Goal: Task Accomplishment & Management: Complete application form

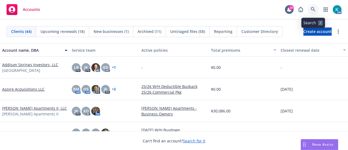
click at [312, 10] on icon at bounding box center [312, 9] width 5 height 5
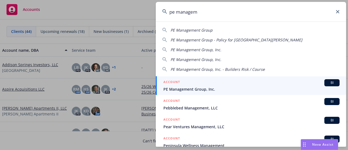
type input "pe managem"
click at [207, 88] on span "PE Management Group, Inc." at bounding box center [251, 89] width 176 height 6
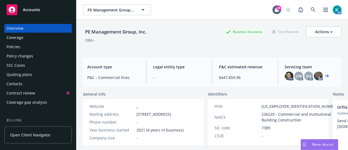
click at [15, 48] on div "Policies" at bounding box center [14, 46] width 14 height 9
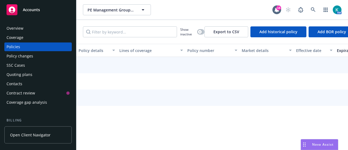
click at [29, 73] on div "Quoting plans" at bounding box center [20, 74] width 26 height 9
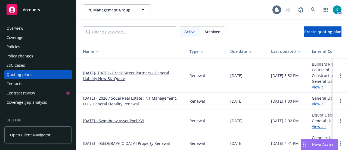
click at [29, 56] on div "Policy changes" at bounding box center [20, 56] width 27 height 9
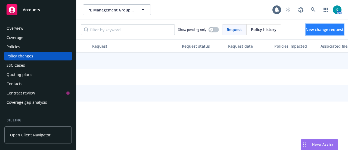
click at [317, 27] on span "New change request" at bounding box center [324, 29] width 38 height 5
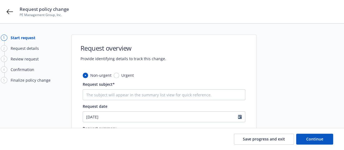
click at [133, 87] on div "Request subject*" at bounding box center [164, 90] width 162 height 19
click at [135, 93] on input "Request subject*" at bounding box center [164, 94] width 162 height 11
type textarea "x"
type input "R"
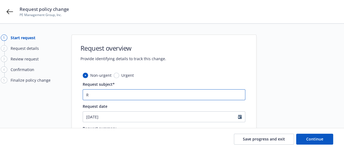
type textarea "x"
type input "Re"
type textarea "x"
type input "Rem"
type textarea "x"
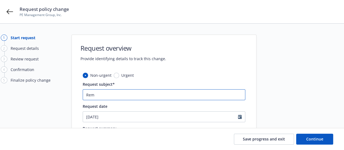
type input "Remo"
type textarea "x"
type input "Remov"
type textarea "x"
type input "Remova"
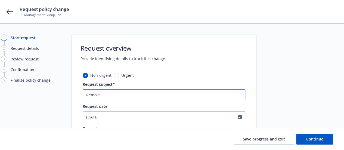
type textarea "x"
type input "Removal"
type textarea "x"
type input "Removal"
type textarea "x"
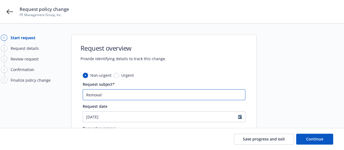
type input "Removal o"
type textarea "x"
type input "Removal of"
type textarea "x"
type input "Removal of"
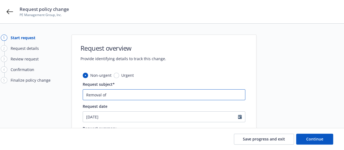
type textarea "x"
type input "Removal of 2"
type textarea "x"
type input "Removal of 22"
type textarea "x"
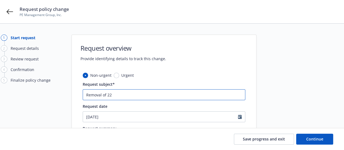
type input "Removal of 22"
type textarea "x"
type input "Removal of 22 Fo"
type textarea "x"
type input "Removal of 22 For"
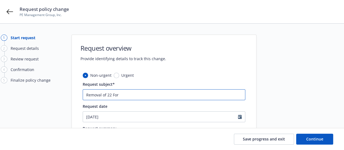
type textarea "x"
type input "Removal of 22 Ford"
type textarea "x"
type input "Removal of 22 Ford"
type textarea "x"
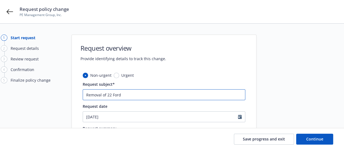
type input "Removal of 22 Ford V"
type textarea "x"
type input "Removal of 22 Ford VI"
type textarea "x"
type input "Removal of 22 Ford VIN"
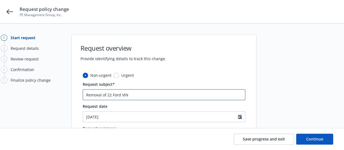
type textarea "x"
type input "Removal of 22 Ford VIN#"
click at [152, 91] on input "Removal of 22 Ford VIN#" at bounding box center [164, 94] width 162 height 11
type textarea "x"
type input "Removal of 22 Ford VIN#2"
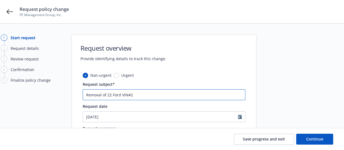
type textarea "x"
type input "Removal of 22 Ford VIN#23"
type textarea "x"
type input "Removal of 22 Ford VIN#239"
type textarea "x"
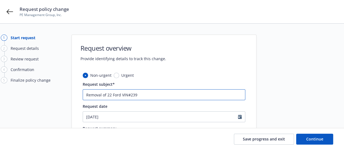
type input "Removal of 22 Ford VIN#2393"
type textarea "x"
type input "Removal of 22 Ford VIN#2393,"
type textarea "x"
type input "Removal of 22 Ford VIN#2393,"
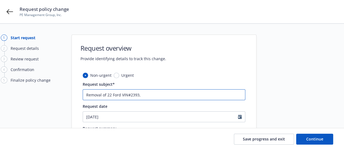
click at [157, 96] on input "Removal of 22 Ford VIN#2393," at bounding box center [164, 94] width 162 height 11
type textarea "x"
type input "Removal of 22 Ford VIN#2393, 2"
type textarea "x"
type input "Removal of 22 Ford VIN#2393, 22"
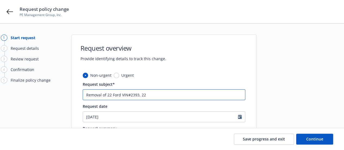
click at [112, 95] on input "Removal of 22 Ford VIN#2393, 22" at bounding box center [164, 94] width 162 height 11
type textarea "x"
type input "Removal of 22Ford VIN#2393, 22"
type textarea "x"
type input "Removal of 2Ford VIN#2393, 22"
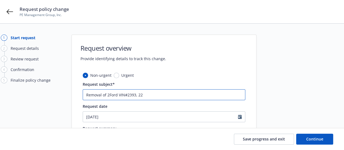
type textarea "x"
type input "Removal of 20Ford VIN#2393, 22"
type textarea "x"
type input "Removal of 202Ford VIN#2393, 22"
type textarea "x"
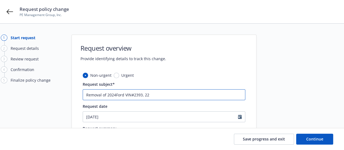
type input "Removal of 2024 Ford VIN#2393, 22"
click at [153, 94] on input "Removal of 2024 Ford VIN#2393, 22" at bounding box center [164, 94] width 162 height 11
type textarea "x"
type input "Removal of 2024 Ford VIN#2393, 2"
type textarea "x"
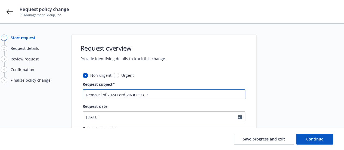
type input "Removal of 2024 Ford VIN#2393, 22"
type textarea "x"
type input "Removal of 2024 Ford VIN#2393, 222"
type textarea "x"
type input "Removal of 2024 Ford VIN#2393, 222"
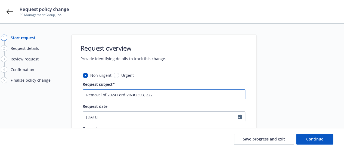
type textarea "x"
type input "Removal of 2024 Ford VIN#2393, 222"
type textarea "x"
type input "Removal of 2024 Ford VIN#2393, 22"
type textarea "x"
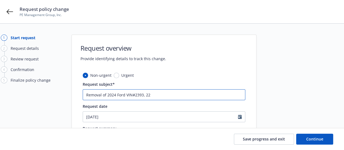
type input "Removal of 2024 Ford VIN#2393, 2"
type textarea "x"
type input "Removal of 2024 Ford VIN#2393, 20"
type textarea "x"
type input "Removal of 2024 Ford VIN#2393, 202"
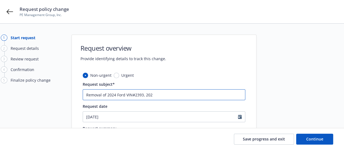
type textarea "x"
type input "Removal of 2024 Ford VIN#2393, 2022"
type textarea "x"
type input "Removal of 2024 Ford VIN#2393, 2022"
type textarea "x"
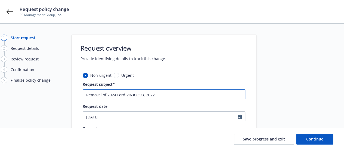
type input "Removal of 2024 Ford VIN#2393, 2022 T"
type textarea "x"
type input "Removal of 2024 Ford VIN#2393, 2022 Te"
type textarea "x"
type input "Removal of 2024 Ford VIN#2393, 2022 Tesl"
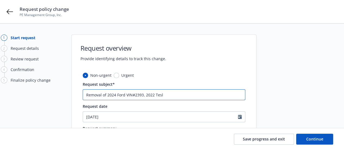
type textarea "x"
type input "Removal of 2024 Ford VIN#2393, 2022 Tesla"
type textarea "x"
type input "Removal of 2024 Ford VIN#2393, 2022 Tesla"
type textarea "x"
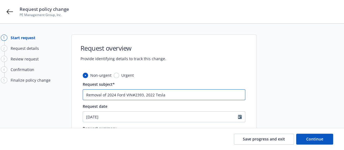
type input "Removal of 2024 Ford VIN#2393, 2022 Tesla V"
type textarea "x"
type input "Removal of 2024 Ford VIN#2393, 2022 Tesla VI"
type textarea "x"
type input "Removal of 2024 Ford VIN#2393, 2022 Tesla VIN"
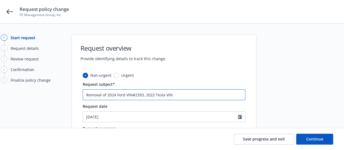
type textarea "x"
type input "Removal of 2024 Ford VIN#2393, 2022 Tesla VIN#"
click at [187, 95] on input "Removal of 2024 Ford VIN#2393, 2022 Tesla VIN#" at bounding box center [164, 94] width 162 height 11
type textarea "x"
type input "Removal of 2024 Ford VIN#2393, 2022 Tesla VIN#8"
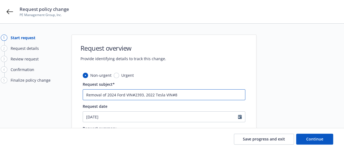
type textarea "x"
type input "Removal of 2024 Ford VIN#2393, 2022 Tesla VIN#88"
type textarea "x"
type input "Removal of 2024 Ford VIN#2393, 2022 Tesla VIN#884"
type textarea "x"
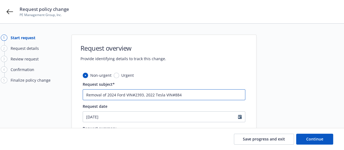
type input "Removal of 2024 Ford VIN#2393, 2022 Tesla VIN#8849"
type textarea "x"
type input "Removal of 2024 Ford VIN#2393, 2022 Tesla VIN#8849,"
type textarea "x"
type input "Removal of 2024 Ford VIN#2393, 2022 Tesla VIN#8849,"
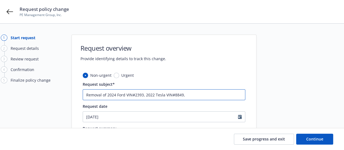
click at [198, 95] on input "Removal of 2024 Ford VIN#2393, 2022 Tesla VIN#8849," at bounding box center [164, 94] width 162 height 11
type textarea "x"
type input "Removal of 2024 Ford VIN#2393, 2022 Tesla VIN#8849, 1"
type textarea "x"
type input "Removal of 2024 Ford VIN#2393, 2022 Tesla VIN#8849, 19"
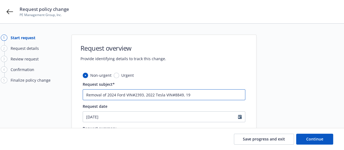
type textarea "x"
type input "Removal of 2024 Ford VIN#2393, 2022 Tesla VIN#8849, 199"
type textarea "x"
type input "Removal of 2024 Ford VIN#2393, 2022 Tesla VIN#8849, 1995"
type textarea "x"
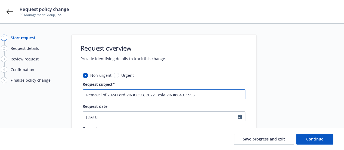
type input "Removal of 2024 Ford VIN#2393, 2022 Tesla VIN#8849, 1995"
type textarea "x"
type input "Removal of 2024 Ford VIN#2393, 2022 Tesla VIN#8849, 1995 F"
type textarea "x"
type input "Removal of 2024 Ford VIN#2393, 2022 Tesla VIN#8849, 1995 Fo"
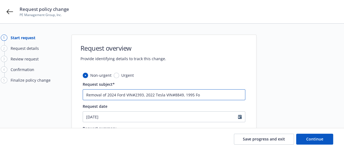
type textarea "x"
type input "Removal of 2024 Ford VIN#2393, 2022 Tesla VIN#8849, 1995 For"
type textarea "x"
type input "Removal of 2024 Ford VIN#2393, 2022 Tesla VIN#8849, 1995 Ford"
type textarea "x"
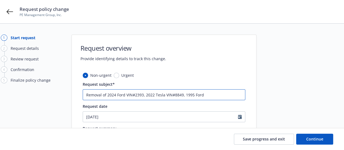
type input "Removal of 2024 Ford VIN#2393, 2022 Tesla VIN#8849, 1995 Ford"
type textarea "x"
type input "Removal of 2024 Ford VIN#2393, 2022 Tesla VIN#8849, 1995 Ford V"
type textarea "x"
type input "Removal of 2024 Ford VIN#2393, 2022 Tesla VIN#8849, 1995 Ford Vi"
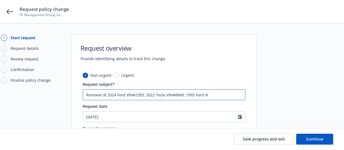
type textarea "x"
type input "Removal of 2024 Ford VIN#2393, 2022 Tesla VIN#8849, 1995 Ford Vin"
type textarea "x"
type input "Removal of 2024 Ford VIN#2393, 2022 Tesla VIN#8849, 1995 Ford Vin#"
click at [231, 95] on input "Removal of 2024 Ford VIN#2393, 2022 Tesla VIN#8849, 1995 Ford Vin#" at bounding box center [164, 94] width 162 height 11
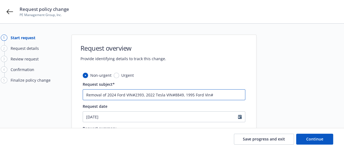
type textarea "x"
type input "Removal of 2024 Ford VIN#2393, 2022 Tesla VIN#8849, 1995 Ford Vin#5"
type textarea "x"
type input "Removal of 2024 Ford VIN#2393, 2022 Tesla VIN#8849, 1995 Ford Vin#53"
type textarea "x"
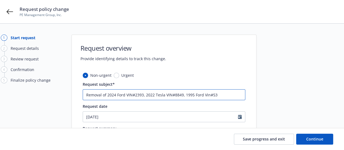
type input "Removal of 2024 Ford VIN#2393, 2022 Tesla VIN#8849, 1995 Ford Vin#533"
type textarea "x"
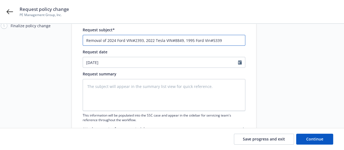
type input "Removal of 2024 Ford VIN#2393, 2022 Tesla VIN#8849, 1995 Ford Vin#5339"
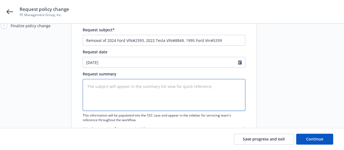
click at [119, 86] on textarea at bounding box center [164, 95] width 162 height 32
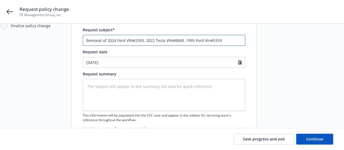
drag, startPoint x: 226, startPoint y: 40, endPoint x: 62, endPoint y: 41, distance: 164.0
click at [62, 41] on div "1 Start request 2 Request details 3 Review request 4 Confirmation 5 Finalize po…" at bounding box center [172, 64] width 330 height 169
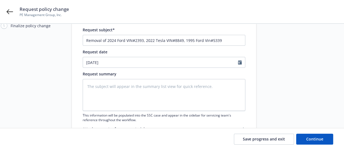
click at [135, 75] on div "Request summary" at bounding box center [164, 74] width 162 height 6
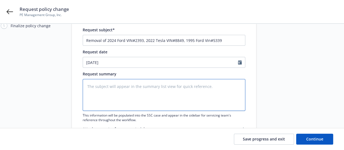
click at [134, 80] on textarea at bounding box center [164, 95] width 162 height 32
paste textarea "Removal of 2024 Ford VIN#2393, 2022 Tesla VIN#8849, 1995 Ford Vin#5339"
type textarea "x"
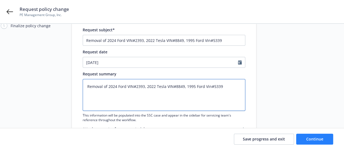
type textarea "Removal of 2024 Ford VIN#2393, 2022 Tesla VIN#8849, 1995 Ford Vin#5339"
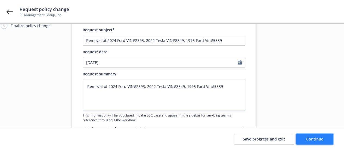
click at [301, 136] on button "Continue" at bounding box center [314, 138] width 37 height 11
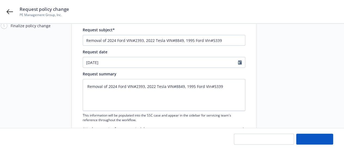
type textarea "x"
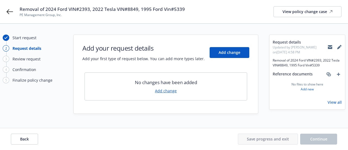
click at [171, 88] on link "Add change" at bounding box center [166, 91] width 22 height 6
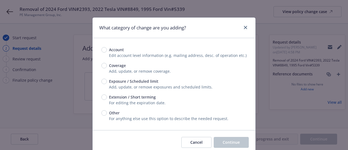
click at [136, 81] on span "Exposure / Scheduled limit" at bounding box center [133, 81] width 49 height 6
click at [107, 81] on input "Exposure / Scheduled limit" at bounding box center [103, 80] width 5 height 5
radio input "true"
click at [231, 141] on span "Continue" at bounding box center [230, 141] width 17 height 5
type textarea "x"
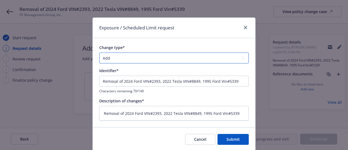
click at [131, 56] on select "Add Audit Change Remove" at bounding box center [173, 57] width 149 height 11
select select "REMOVE"
click at [99, 52] on select "Add Audit Change Remove" at bounding box center [173, 57] width 149 height 11
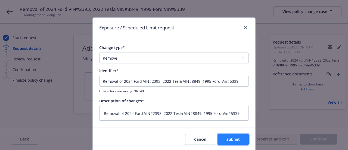
click at [229, 138] on span "Submit" at bounding box center [232, 138] width 13 height 5
type textarea "x"
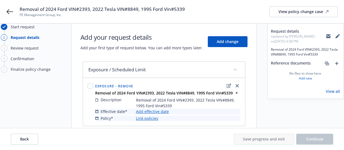
scroll to position [27, 0]
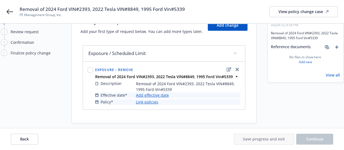
click at [155, 96] on link "Add effective date" at bounding box center [152, 95] width 33 height 6
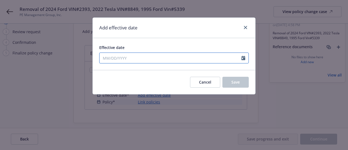
click at [137, 56] on input "Effective date" at bounding box center [170, 58] width 142 height 10
select select "8"
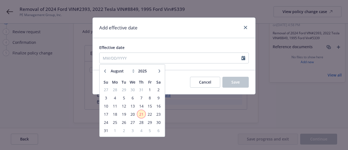
click at [140, 113] on span "21" at bounding box center [140, 114] width 7 height 7
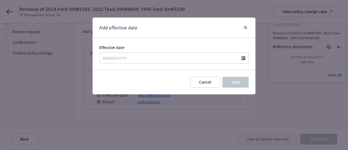
type input "[DATE]"
click at [236, 81] on span "Save" at bounding box center [235, 81] width 8 height 5
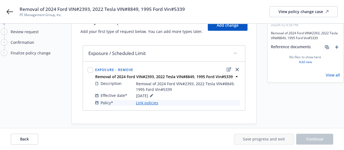
click at [155, 100] on link "Link policies" at bounding box center [147, 103] width 22 height 6
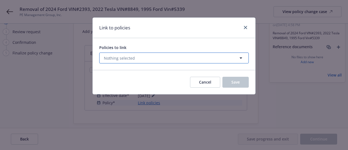
click at [156, 58] on button "Nothing selected" at bounding box center [173, 57] width 149 height 11
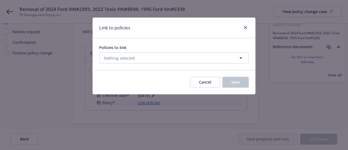
select select "ACTIVE"
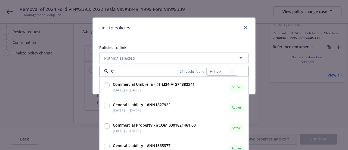
type input "810"
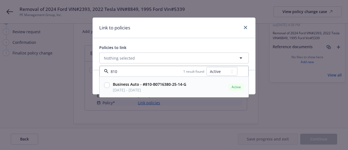
click at [105, 83] on input "checkbox" at bounding box center [106, 84] width 5 height 5
checkbox input "true"
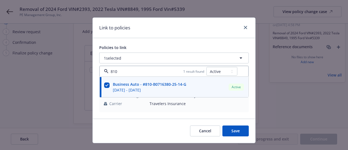
type input "810"
click at [180, 47] on div "Policies to link" at bounding box center [173, 48] width 149 height 6
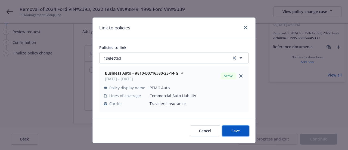
click at [228, 130] on button "Save" at bounding box center [235, 130] width 26 height 11
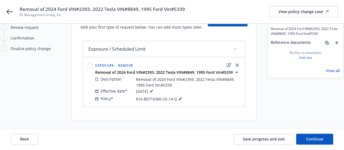
scroll to position [34, 0]
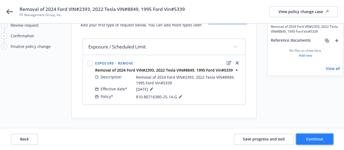
click at [313, 137] on span "Continue" at bounding box center [314, 138] width 17 height 5
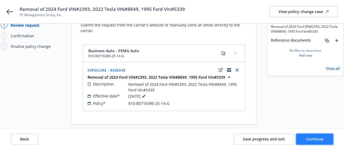
click at [311, 140] on span "Continue" at bounding box center [314, 138] width 17 height 5
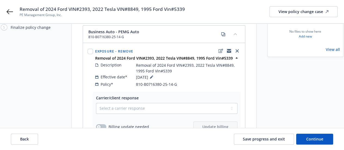
scroll to position [61, 0]
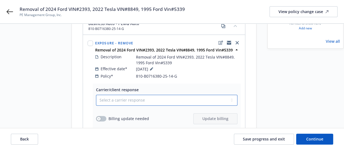
click at [151, 98] on select "Select a carrier response Accepted Accepted with revision No endorsement needed…" at bounding box center [166, 100] width 141 height 11
click at [140, 95] on select "Select a carrier response Accepted Accepted with revision No endorsement needed…" at bounding box center [166, 100] width 141 height 11
select select "ACCEPTED"
click at [96, 95] on select "Select a carrier response Accepted Accepted with revision No endorsement needed…" at bounding box center [166, 100] width 141 height 11
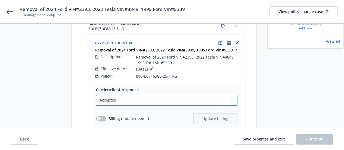
click at [120, 95] on select "Select a carrier response Accepted Accepted with revision No endorsement needed…" at bounding box center [166, 100] width 141 height 11
drag, startPoint x: 136, startPoint y: 91, endPoint x: 184, endPoint y: 80, distance: 49.0
click at [137, 95] on select "Select a carrier response Accepted Accepted with revision No endorsement needed…" at bounding box center [166, 100] width 141 height 11
click at [170, 95] on select "Select a carrier response Accepted Accepted with revision No endorsement needed…" at bounding box center [166, 100] width 141 height 11
click at [174, 95] on select "Select a carrier response Accepted Accepted with revision No endorsement needed…" at bounding box center [166, 100] width 141 height 11
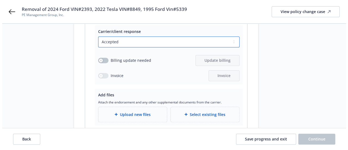
scroll to position [142, 0]
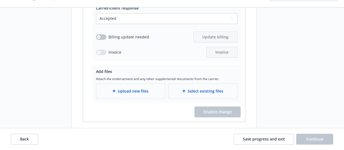
click at [131, 88] on span "Upload new files" at bounding box center [133, 91] width 31 height 6
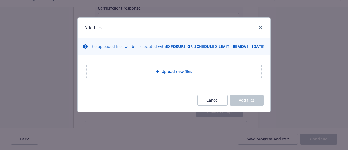
type textarea "x"
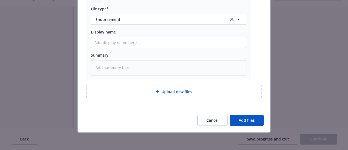
scroll to position [54, 0]
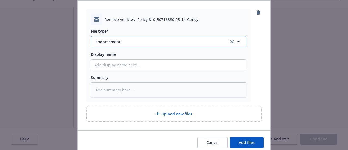
click at [121, 45] on span "Endorsement" at bounding box center [158, 42] width 126 height 6
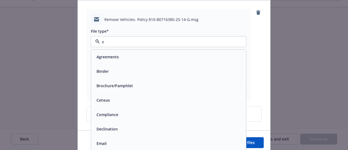
type input "em"
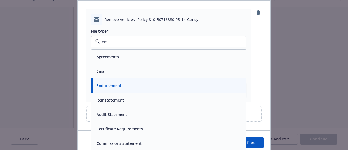
click at [131, 71] on div "Email" at bounding box center [168, 71] width 155 height 14
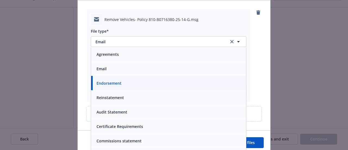
click at [141, 97] on textarea at bounding box center [168, 89] width 155 height 15
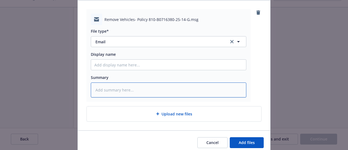
type textarea "x"
type textarea "R"
type textarea "x"
type textarea "Re"
type textarea "x"
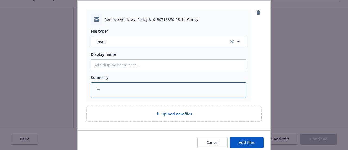
type textarea "Req"
type textarea "x"
type textarea "Requ"
type textarea "x"
type textarea "Reque"
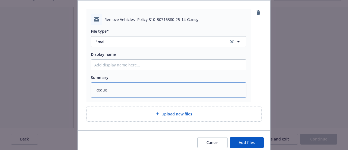
type textarea "x"
type textarea "Reques"
type textarea "x"
type textarea "Request"
type textarea "x"
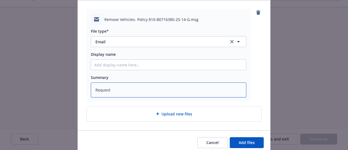
type textarea "Request"
type textarea "x"
type textarea "Request f"
type textarea "x"
type textarea "Request fr"
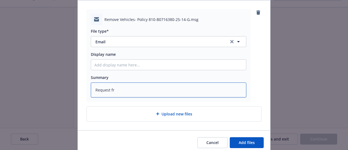
type textarea "x"
type textarea "Request fro"
type textarea "x"
type textarea "Request from"
type textarea "x"
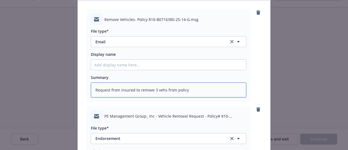
scroll to position [163, 0]
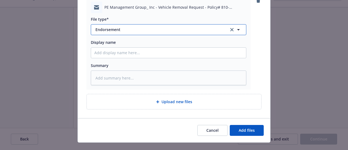
click at [104, 32] on span "Endorsement" at bounding box center [158, 30] width 126 height 6
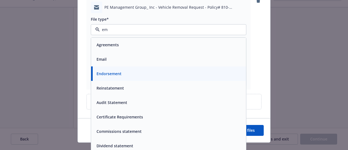
click at [121, 63] on div "Email" at bounding box center [168, 59] width 148 height 8
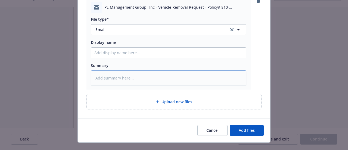
click at [111, 85] on textarea at bounding box center [168, 77] width 155 height 15
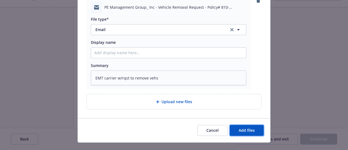
click at [242, 136] on button "Add files" at bounding box center [246, 130] width 34 height 11
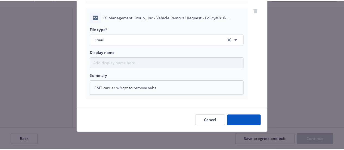
scroll to position [158, 0]
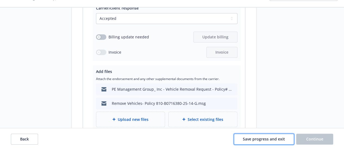
click at [273, 138] on span "Save progress and exit" at bounding box center [263, 138] width 42 height 5
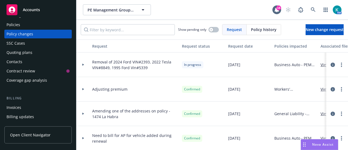
scroll to position [27, 0]
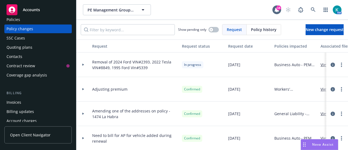
click at [42, 101] on div "Invoices" at bounding box center [38, 102] width 63 height 9
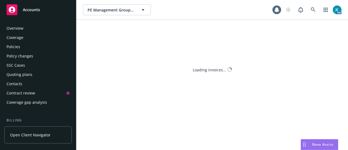
scroll to position [46, 0]
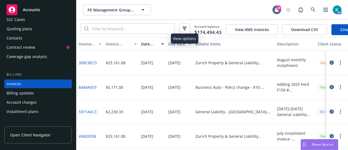
click at [183, 28] on icon "button" at bounding box center [184, 28] width 3 height 1
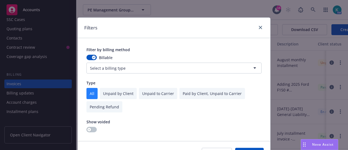
click at [114, 108] on input "checkbox" at bounding box center [104, 106] width 36 height 11
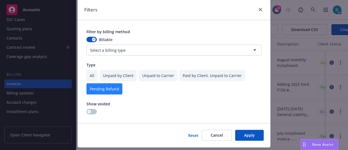
scroll to position [33, 0]
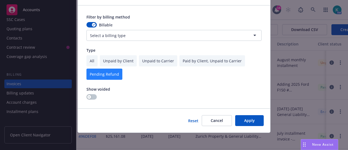
click at [248, 119] on button "Apply" at bounding box center [249, 120] width 29 height 11
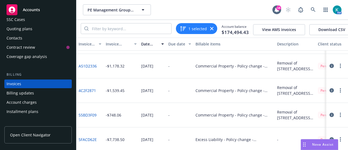
scroll to position [54, 0]
